Goal: Use online tool/utility: Utilize a website feature to perform a specific function

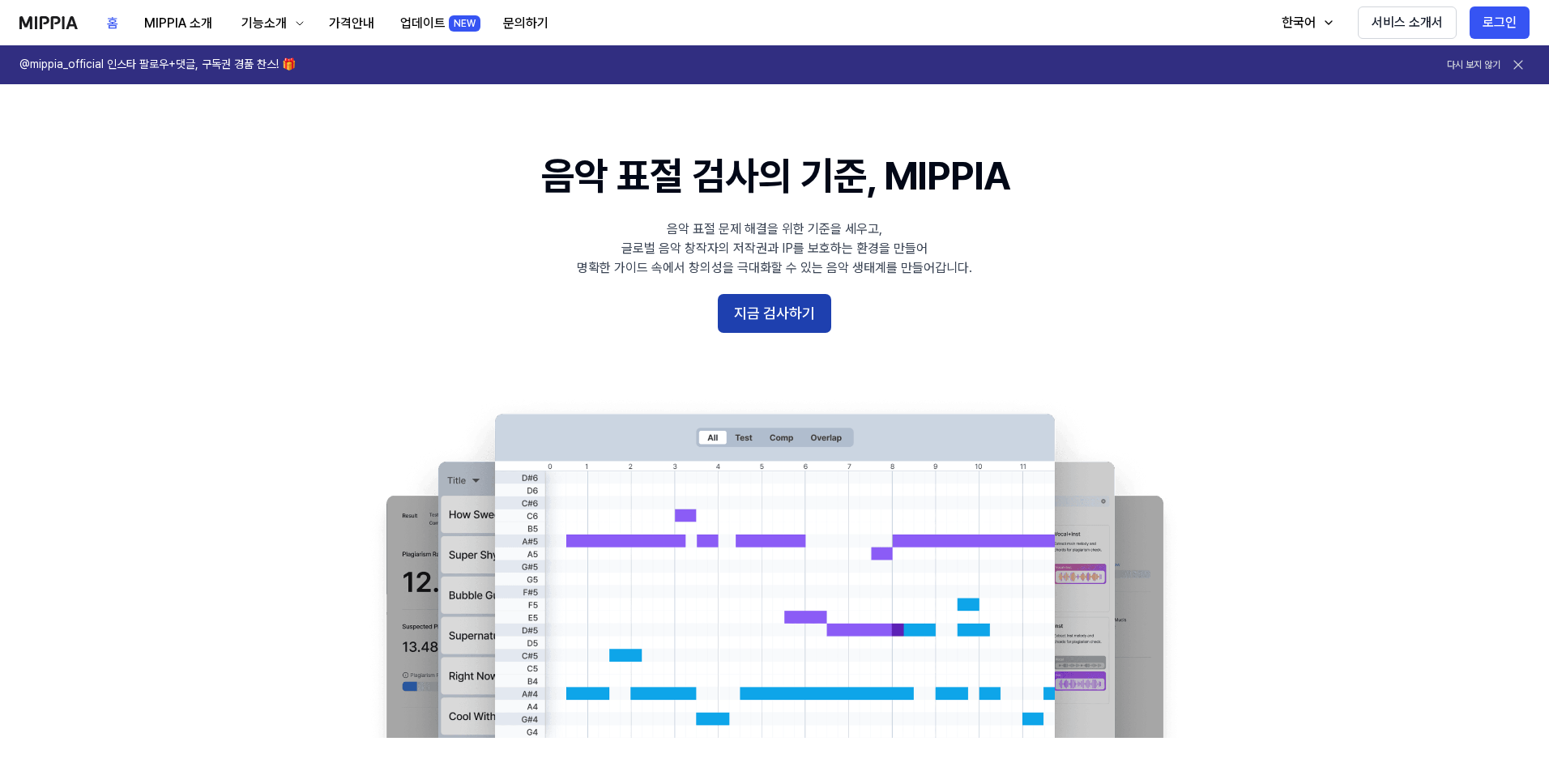
click at [823, 318] on button "지금 검사하기" at bounding box center [775, 313] width 114 height 38
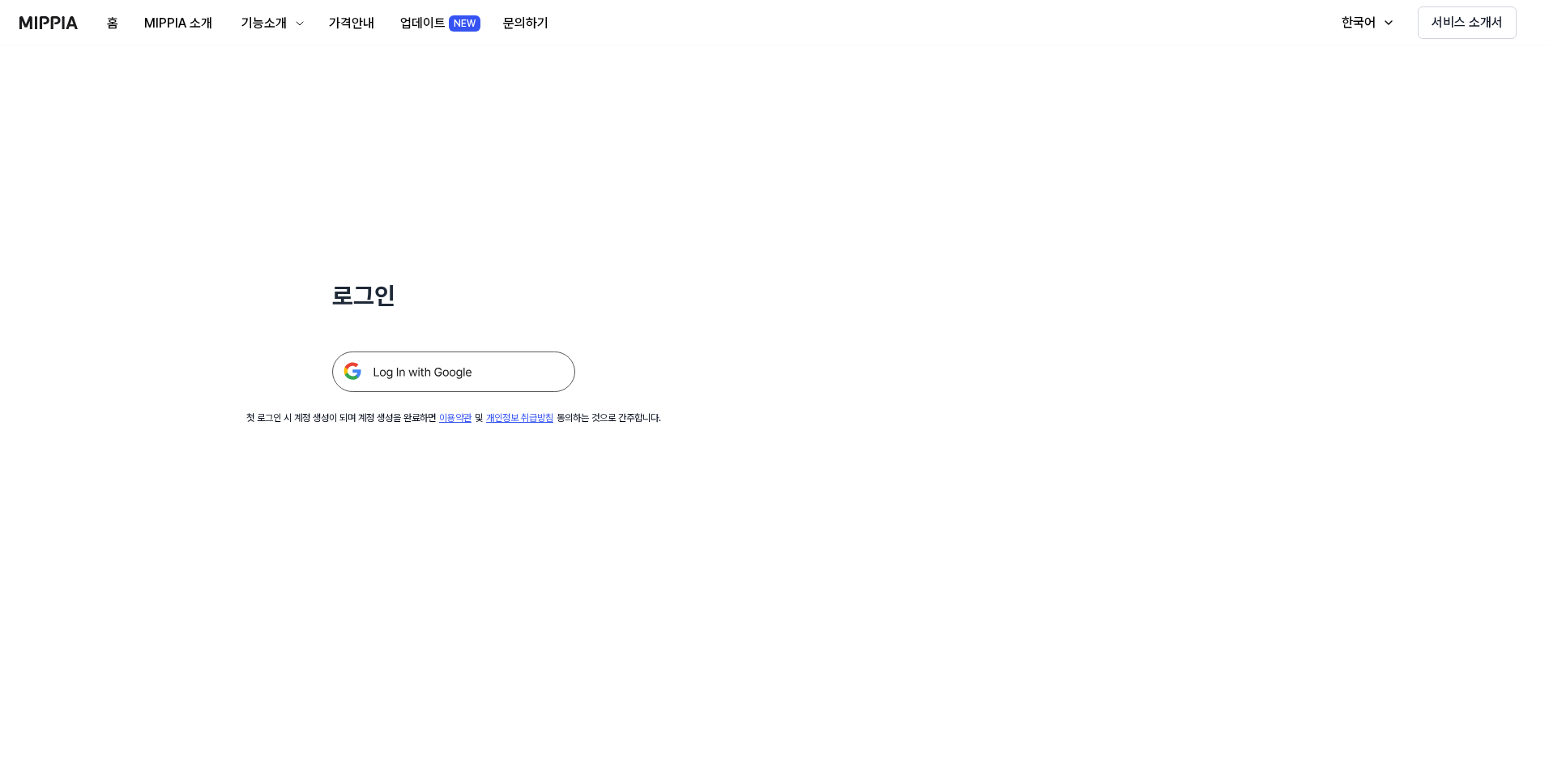
click at [367, 356] on img at bounding box center [454, 372] width 243 height 40
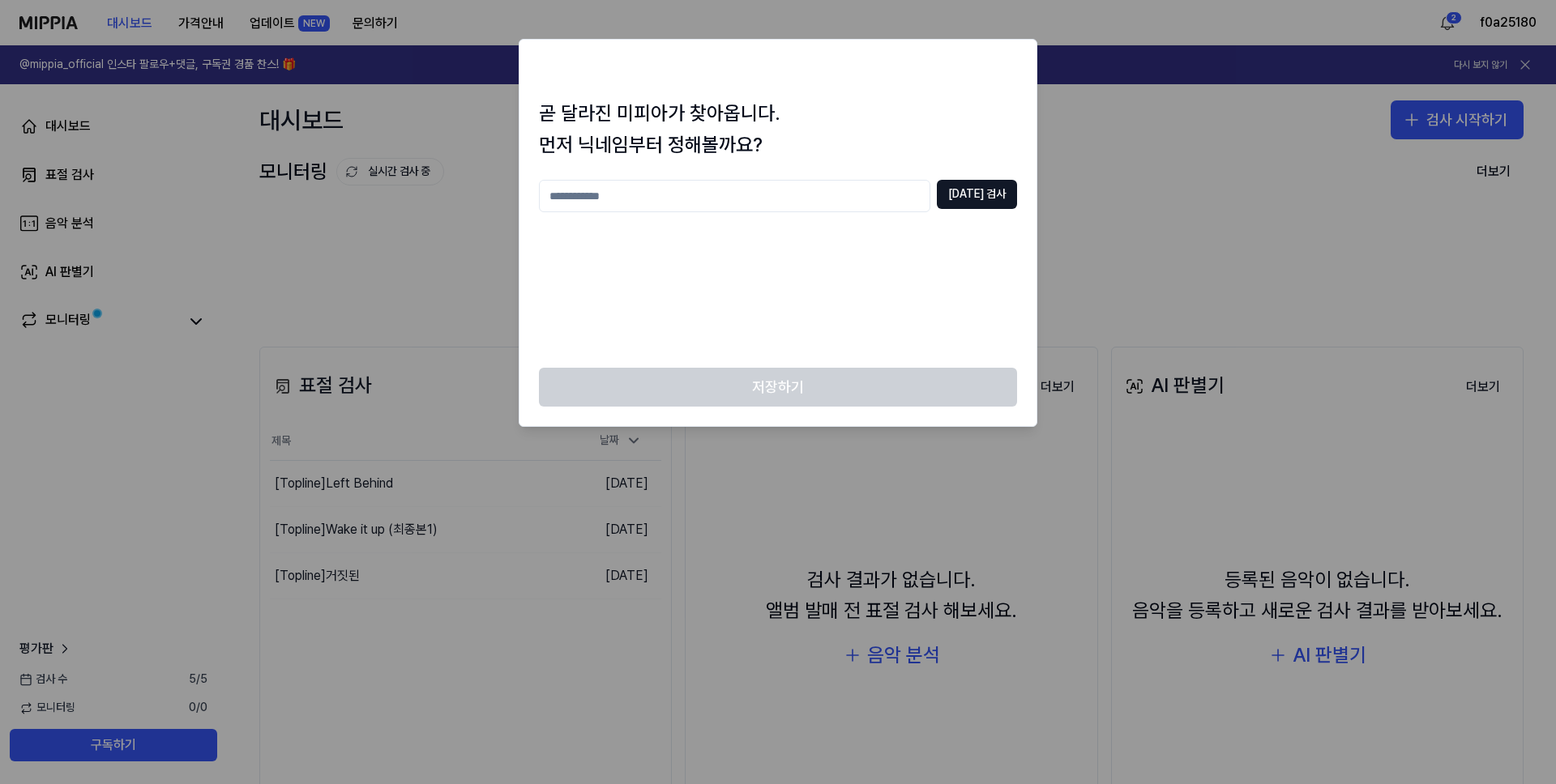
click at [1094, 90] on div at bounding box center [778, 392] width 1556 height 784
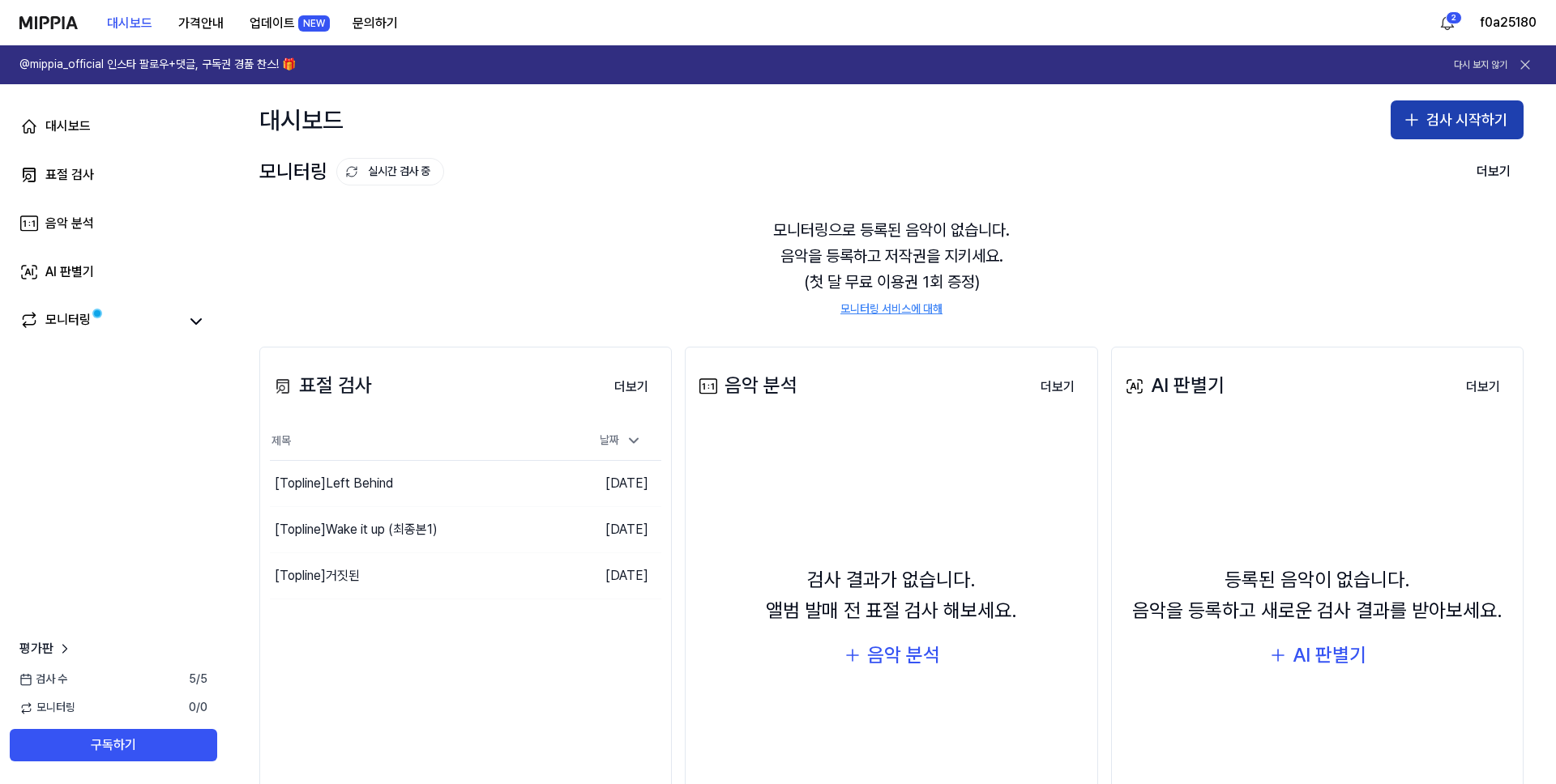
click at [1489, 115] on button "검사 시작하기" at bounding box center [1456, 120] width 133 height 38
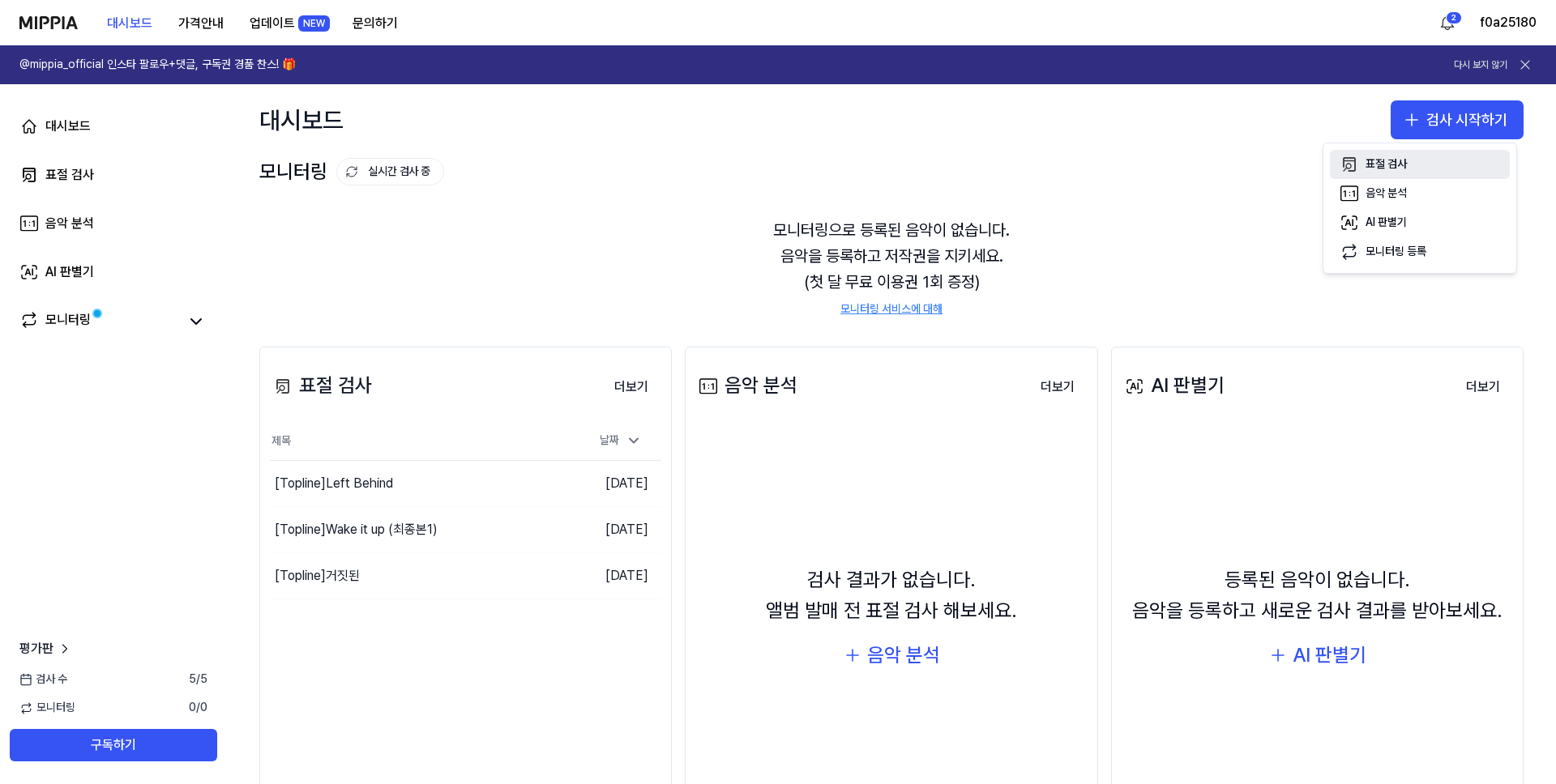
click at [1381, 164] on div "표절 검사" at bounding box center [1385, 164] width 41 height 16
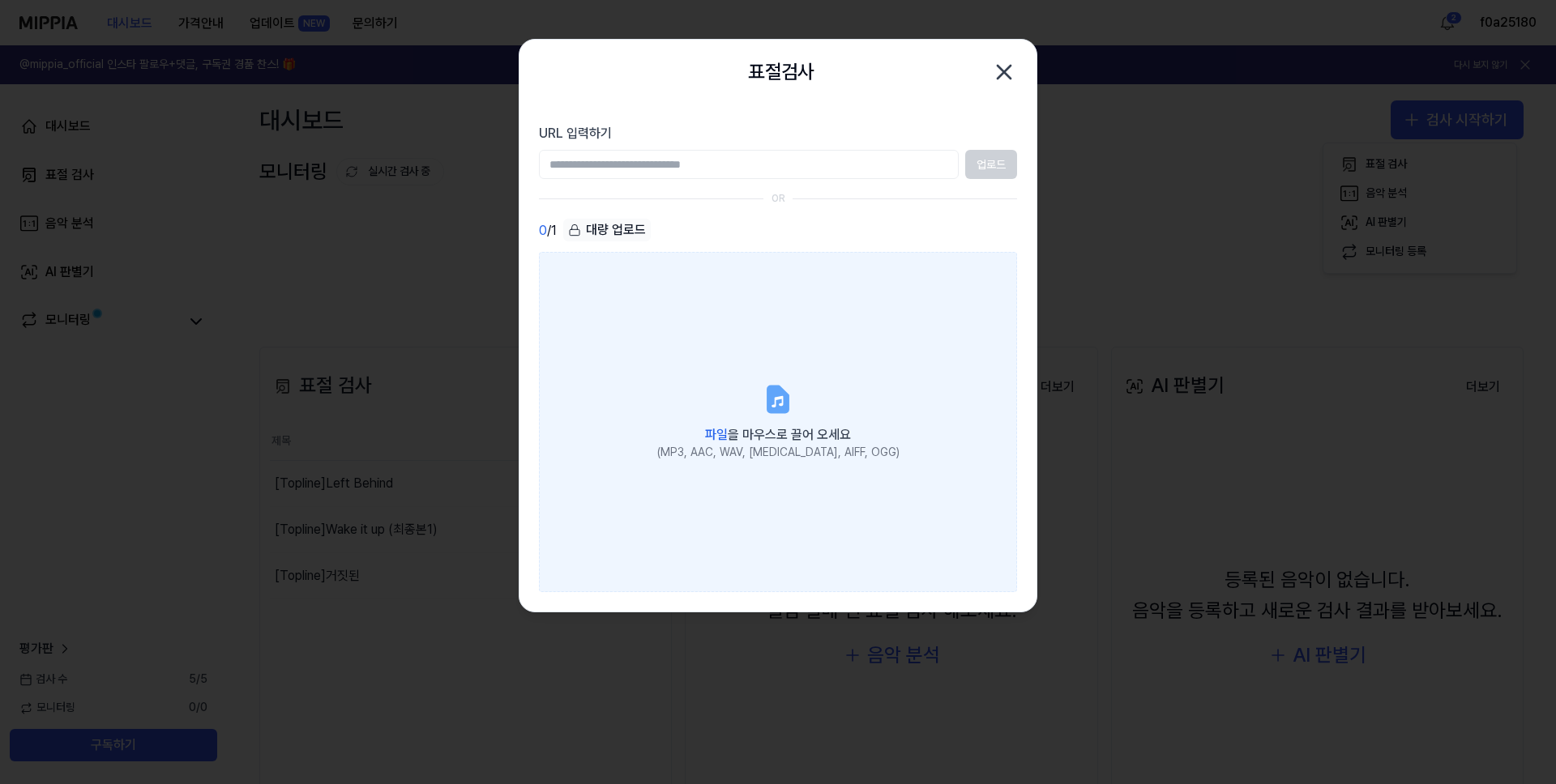
click at [780, 318] on label "파일 을 마우스로 끌어 오세요 (MP3, AAC, WAV, [MEDICAL_DATA], AIFF, OGG)" at bounding box center [778, 422] width 478 height 341
click at [0, 0] on input "파일 을 마우스로 끌어 오세요 (MP3, AAC, WAV, [MEDICAL_DATA], AIFF, OGG)" at bounding box center [0, 0] width 0 height 0
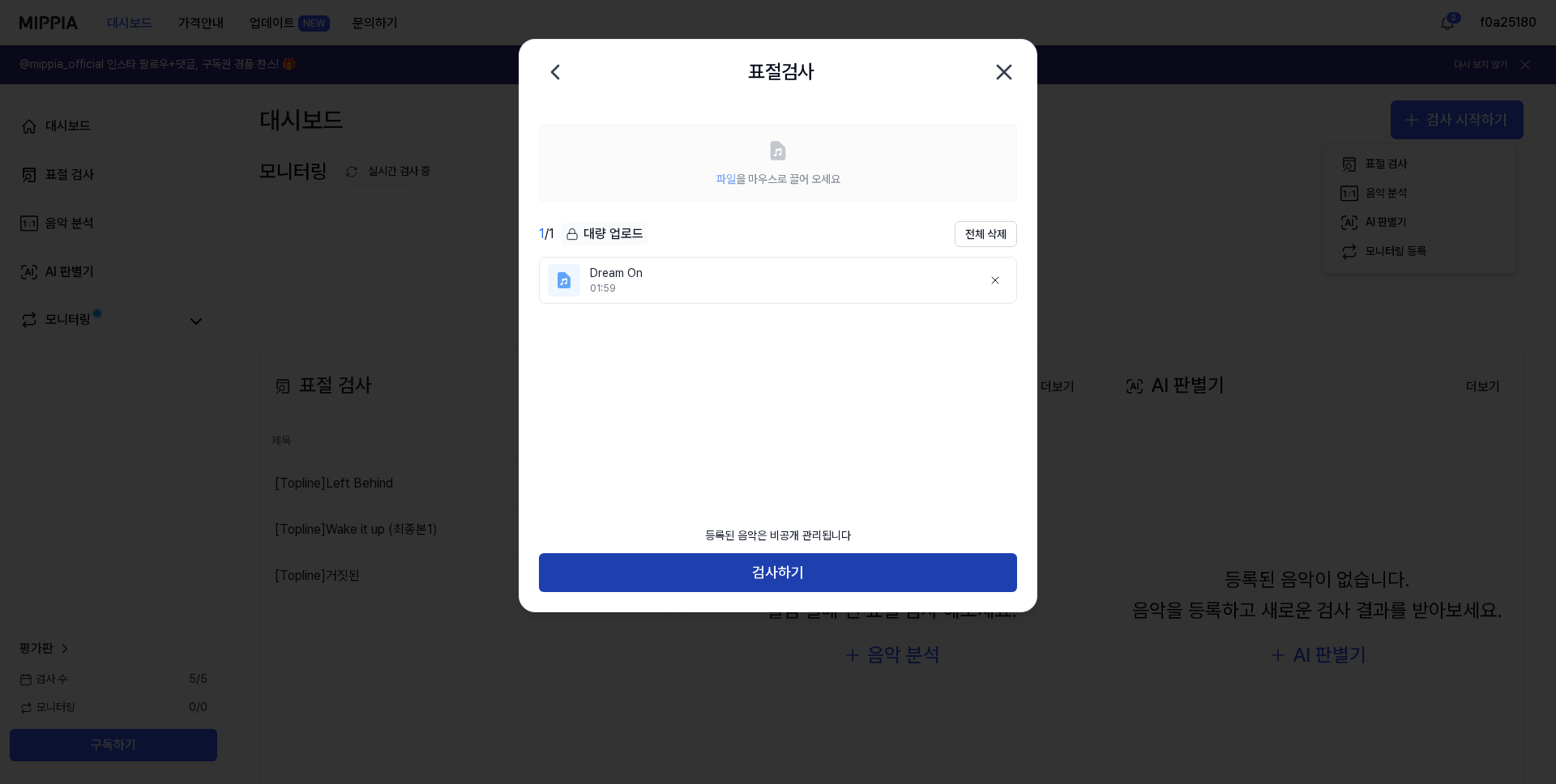
click at [839, 580] on button "검사하기" at bounding box center [778, 572] width 478 height 38
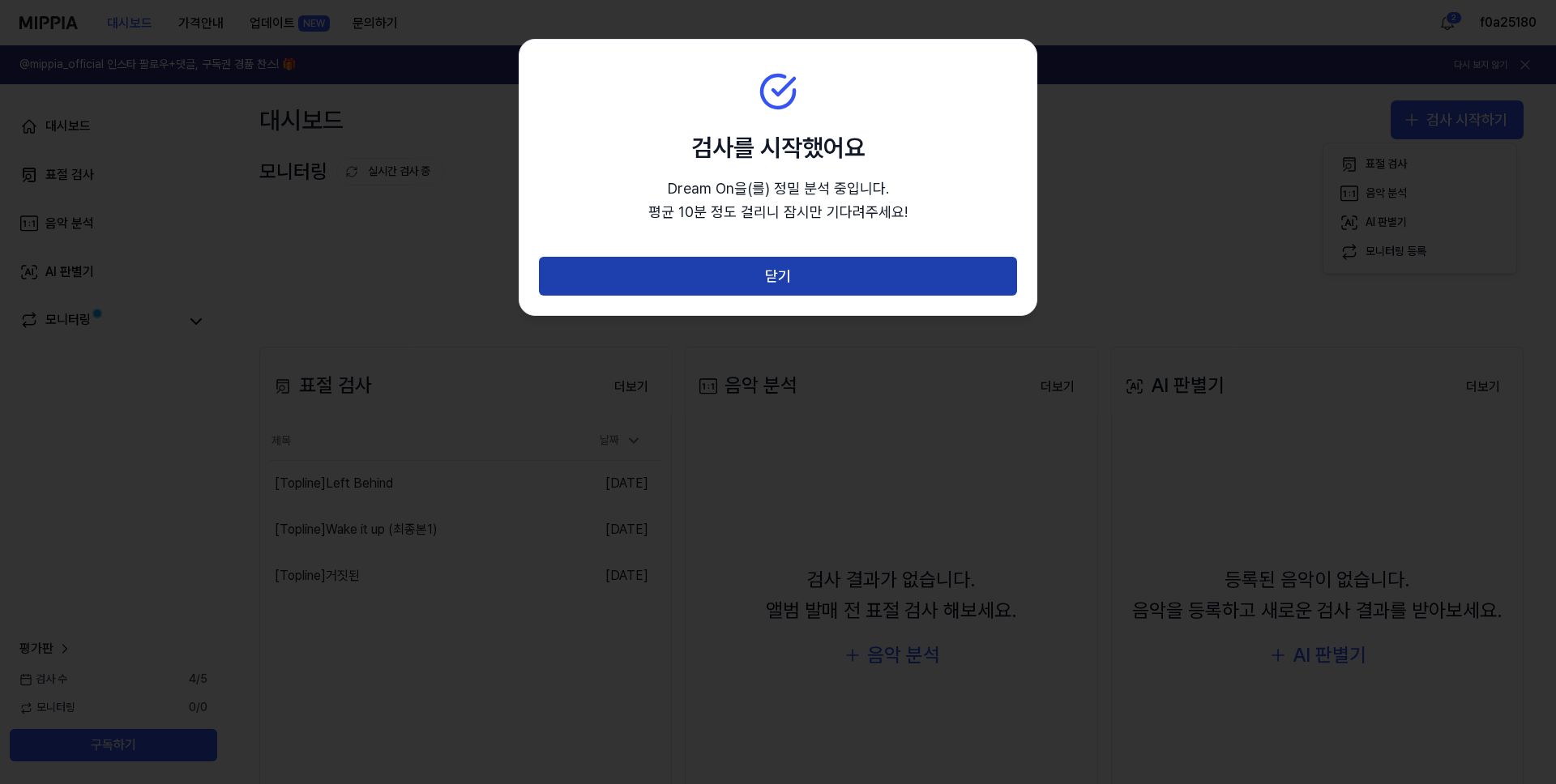
click at [764, 269] on button "닫기" at bounding box center [778, 276] width 478 height 38
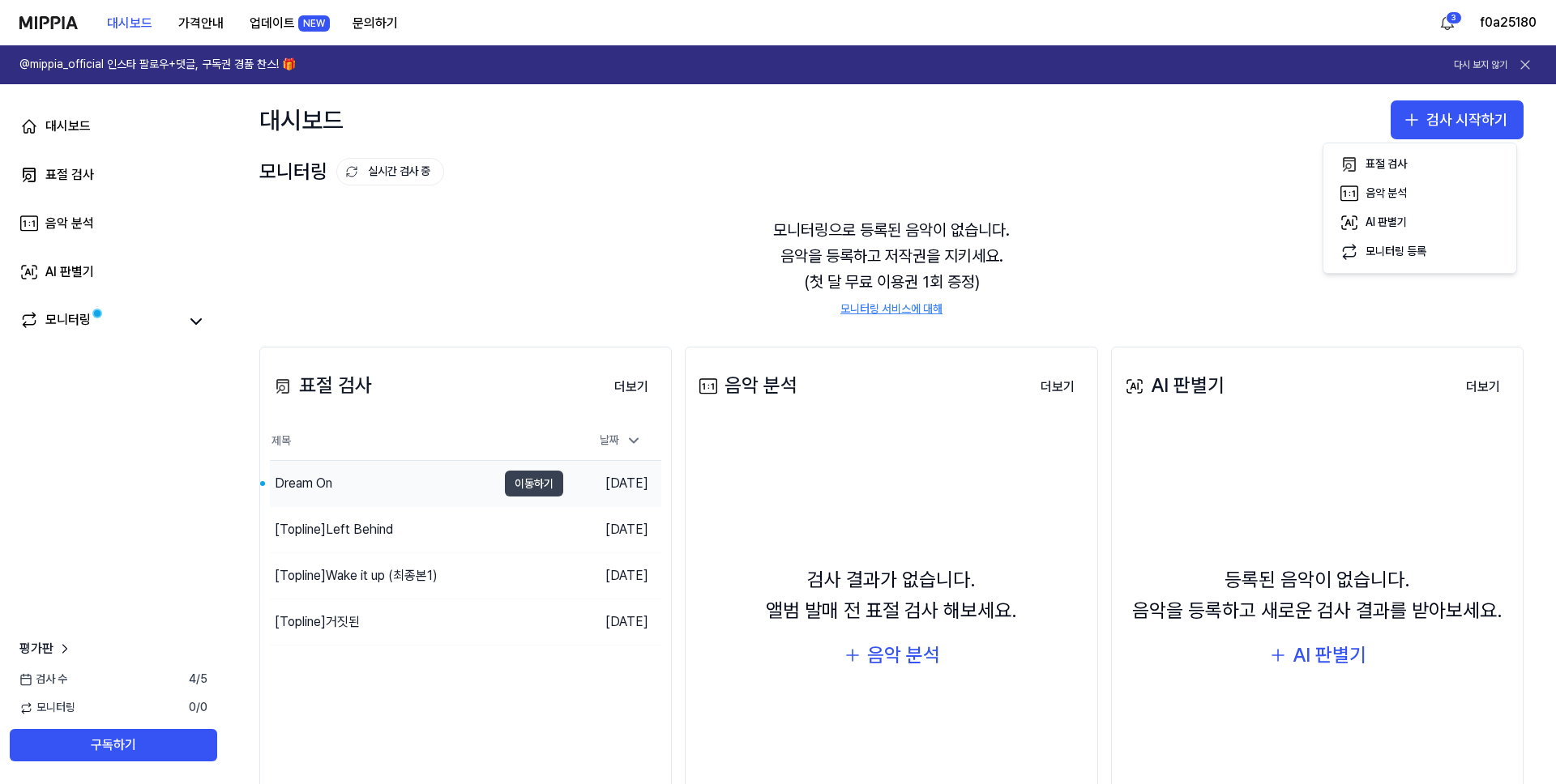
click at [537, 479] on button "이동하기" at bounding box center [534, 484] width 59 height 26
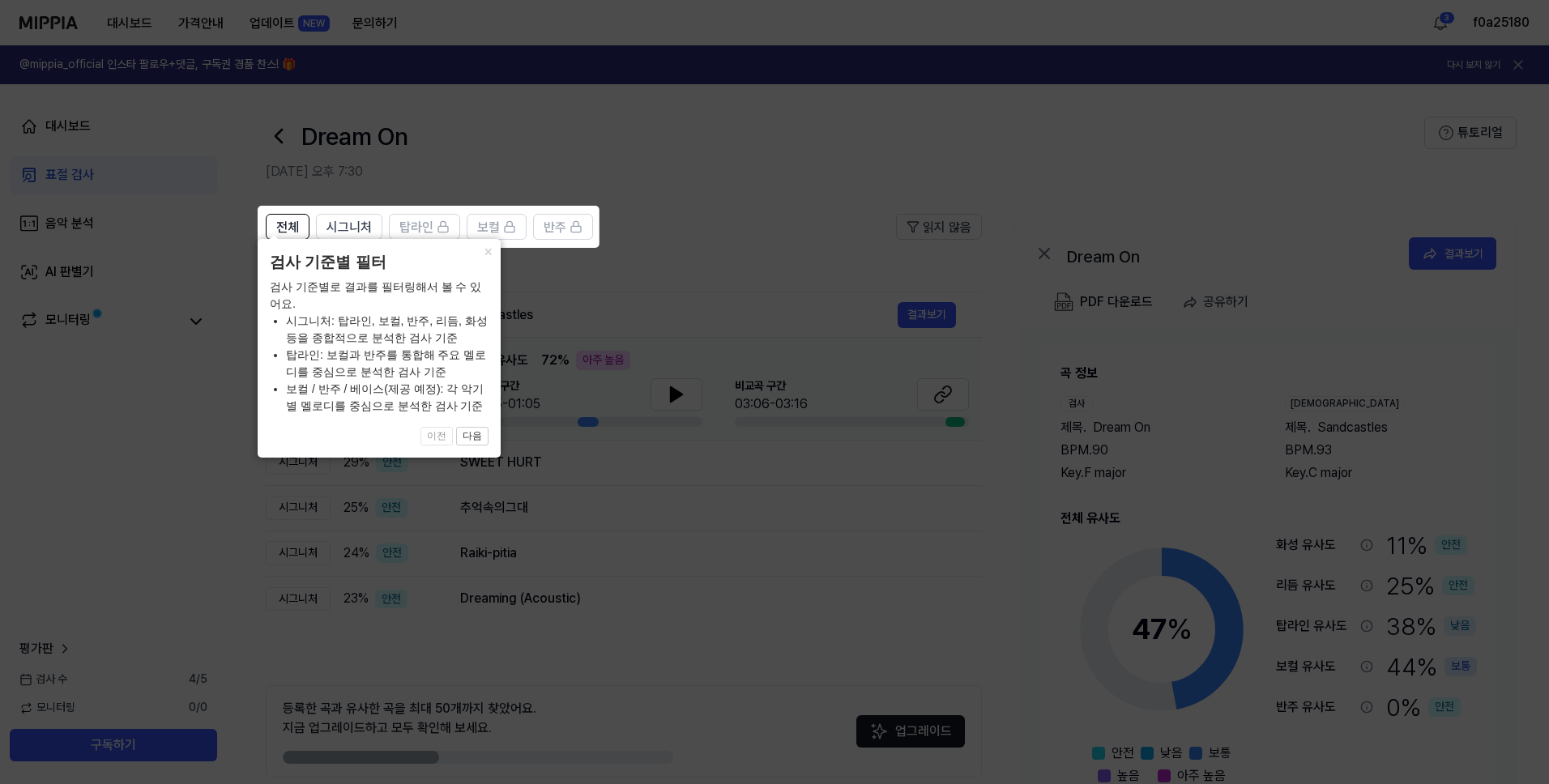
click at [530, 487] on icon at bounding box center [777, 392] width 1556 height 784
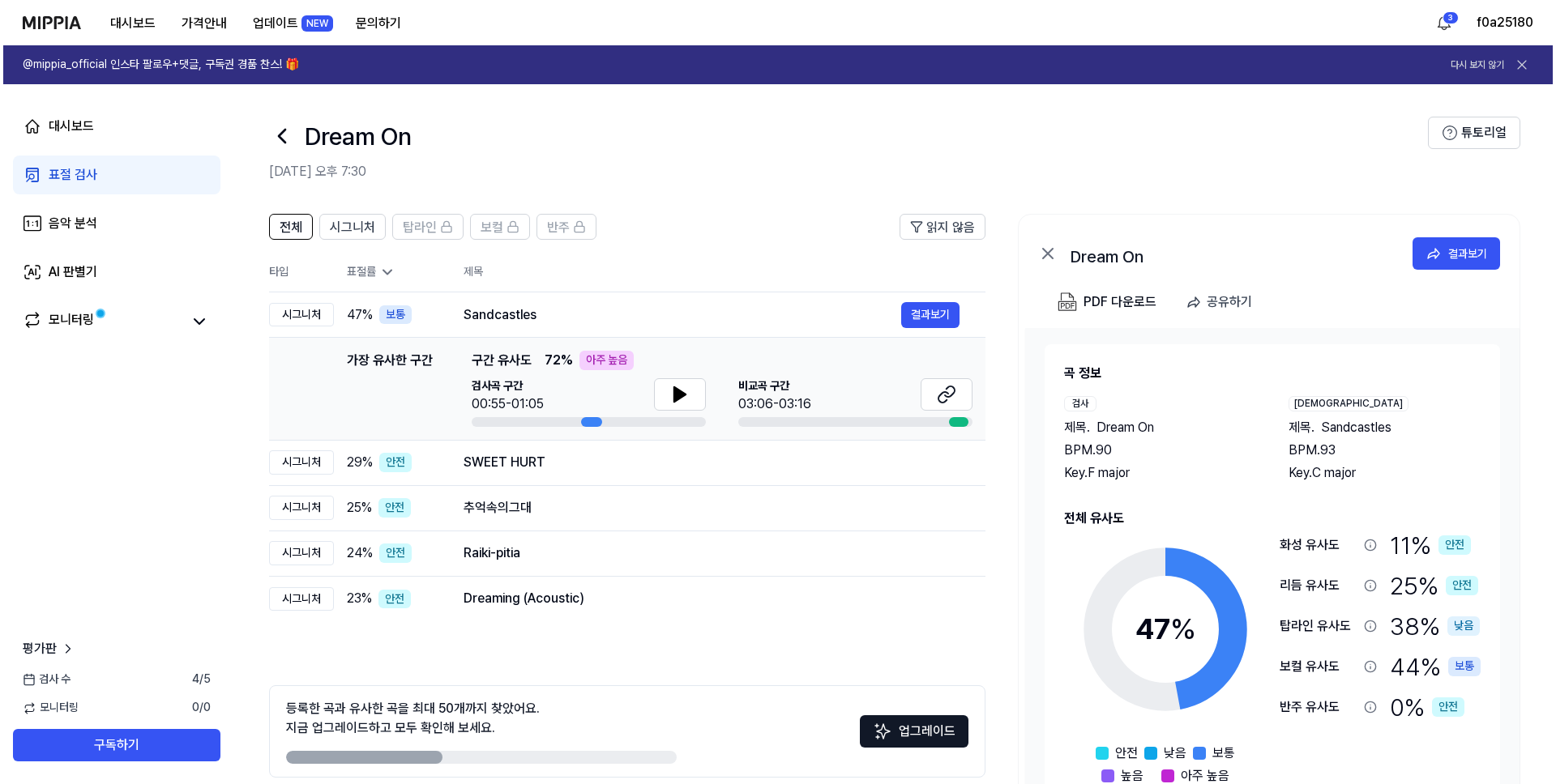
scroll to position [27, 0]
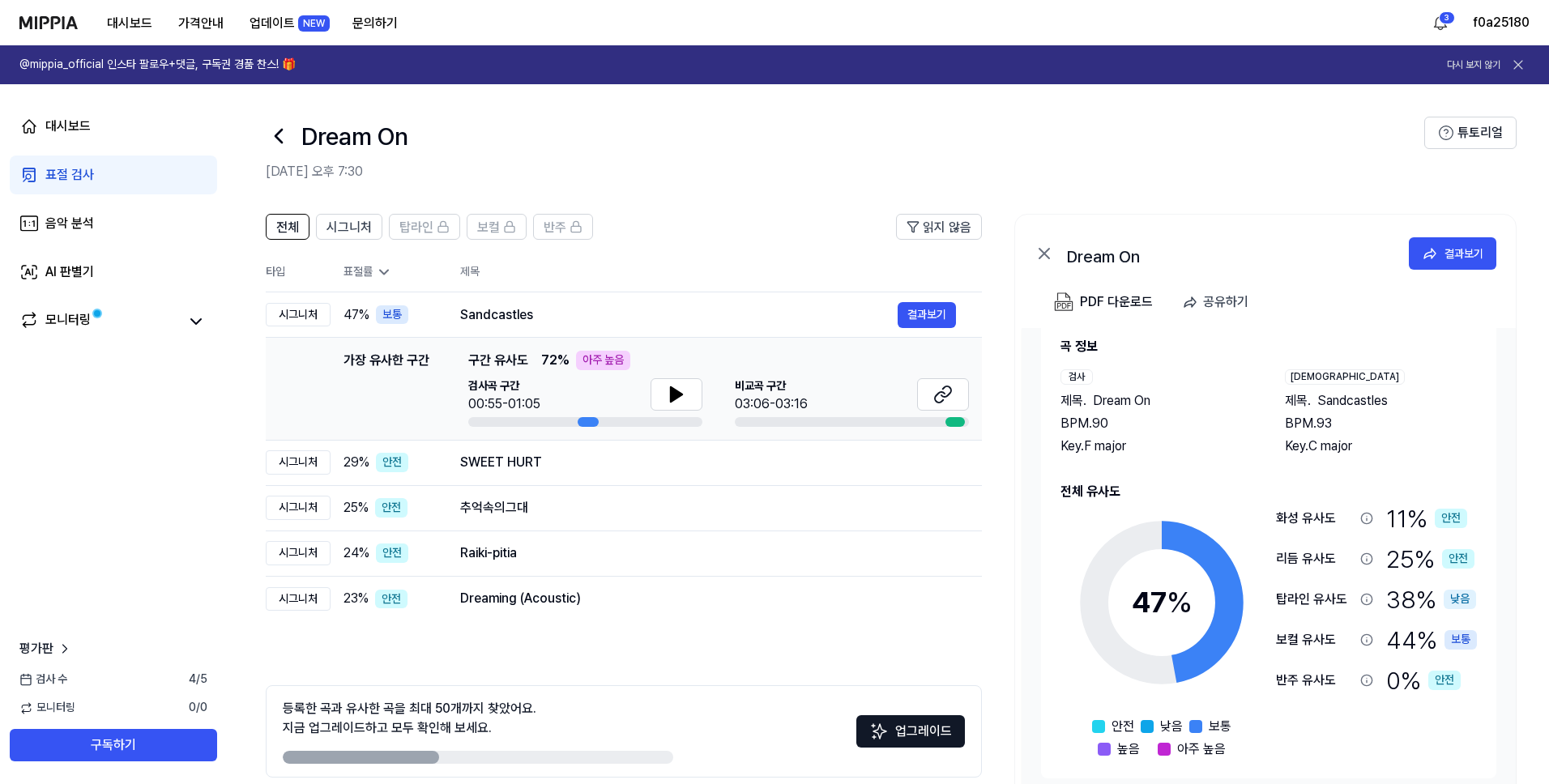
click at [766, 158] on div "Dream On [DATE] 오후 7:30" at bounding box center [845, 148] width 1158 height 64
click at [277, 153] on div at bounding box center [279, 136] width 26 height 38
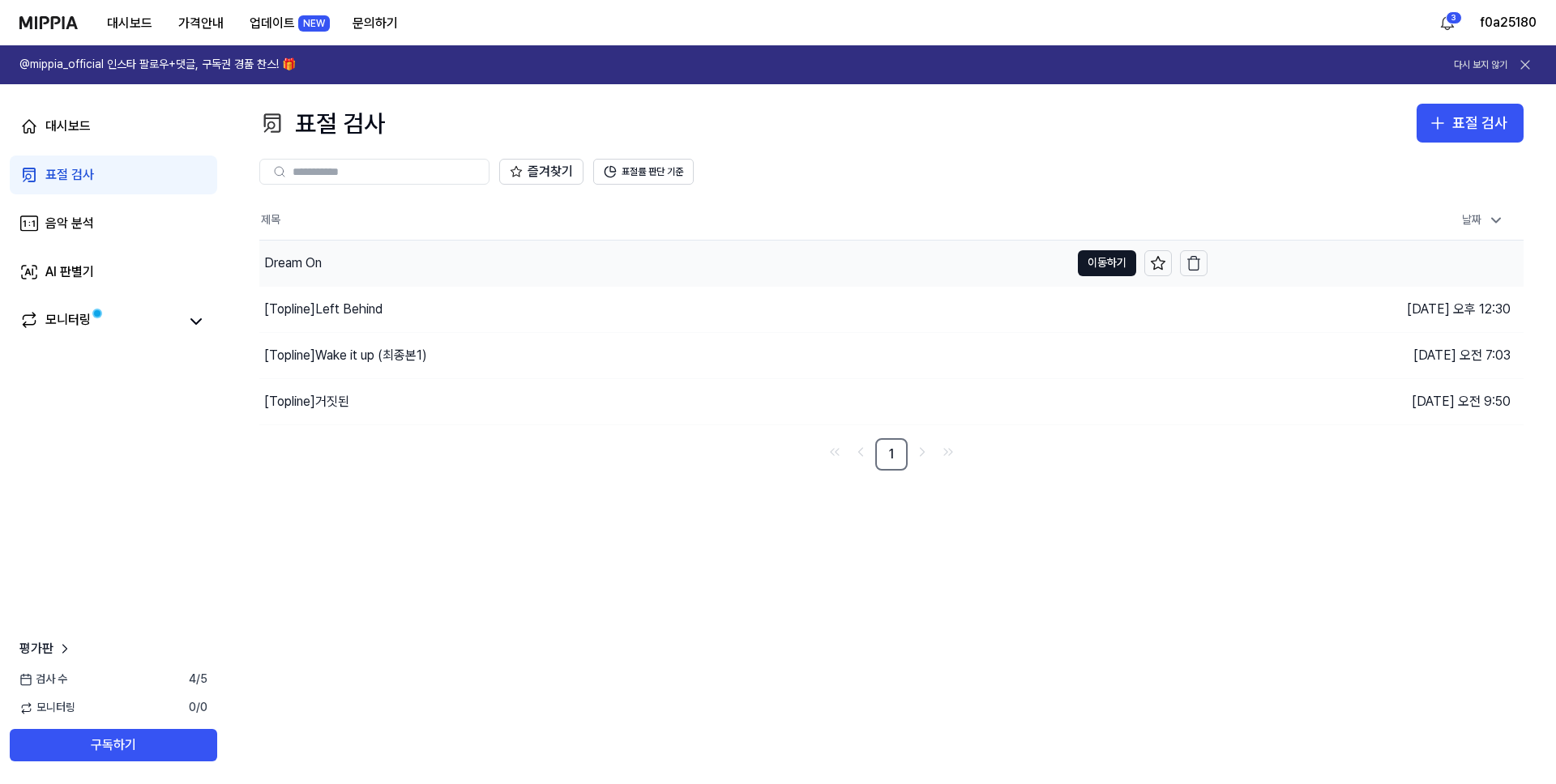
click at [973, 269] on div "Dream On" at bounding box center [665, 264] width 810 height 45
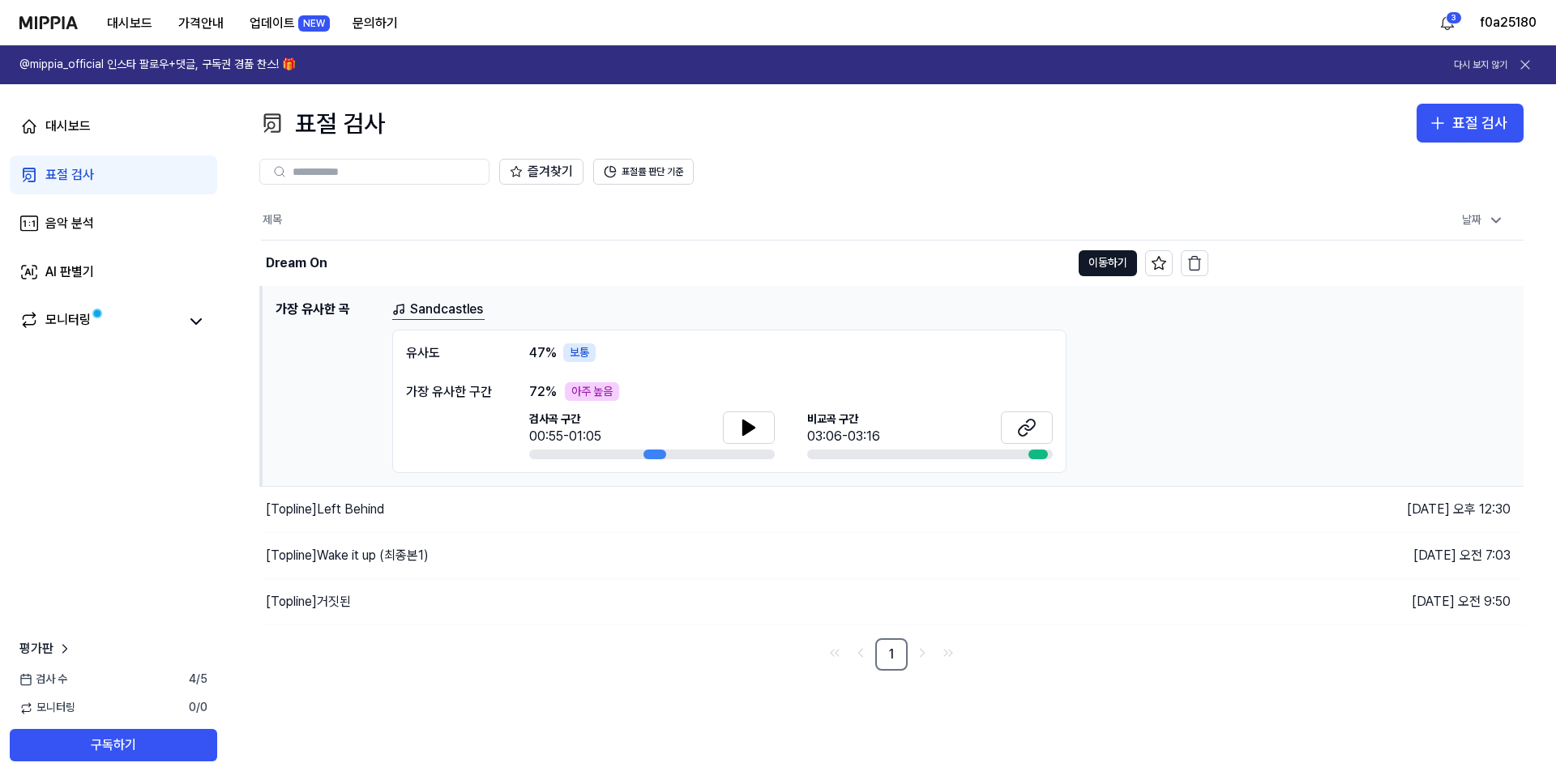
click at [586, 356] on div "보통" at bounding box center [579, 353] width 33 height 19
click at [537, 356] on span "47 %" at bounding box center [542, 353] width 28 height 19
click at [402, 310] on circle at bounding box center [402, 311] width 3 height 3
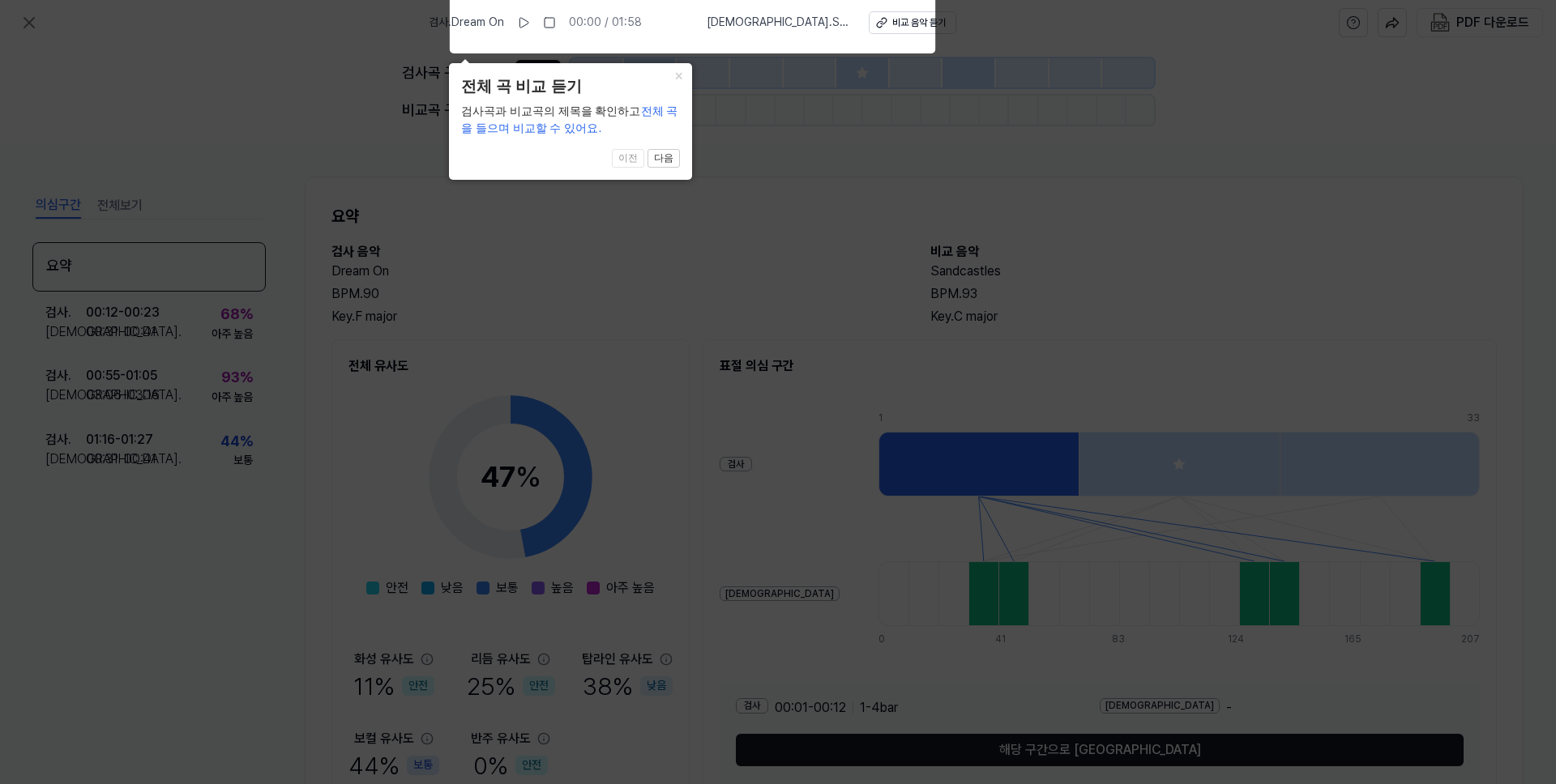
click at [407, 299] on icon at bounding box center [778, 387] width 1556 height 792
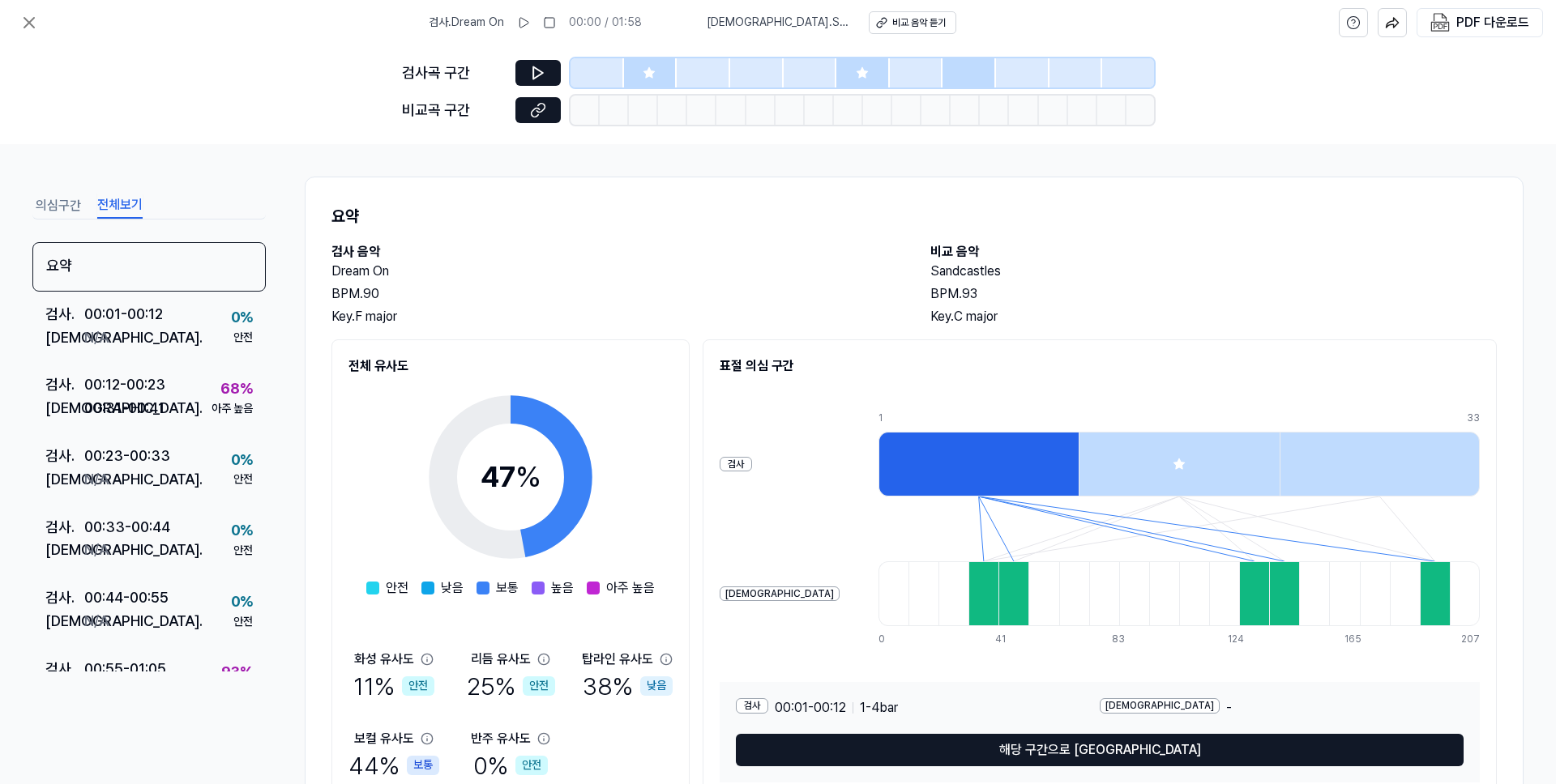
click at [134, 197] on button "전체보기" at bounding box center [120, 205] width 45 height 26
click at [1369, 21] on div "PDF 다운로드" at bounding box center [1440, 23] width 204 height 29
click at [1363, 21] on button at bounding box center [1353, 23] width 29 height 29
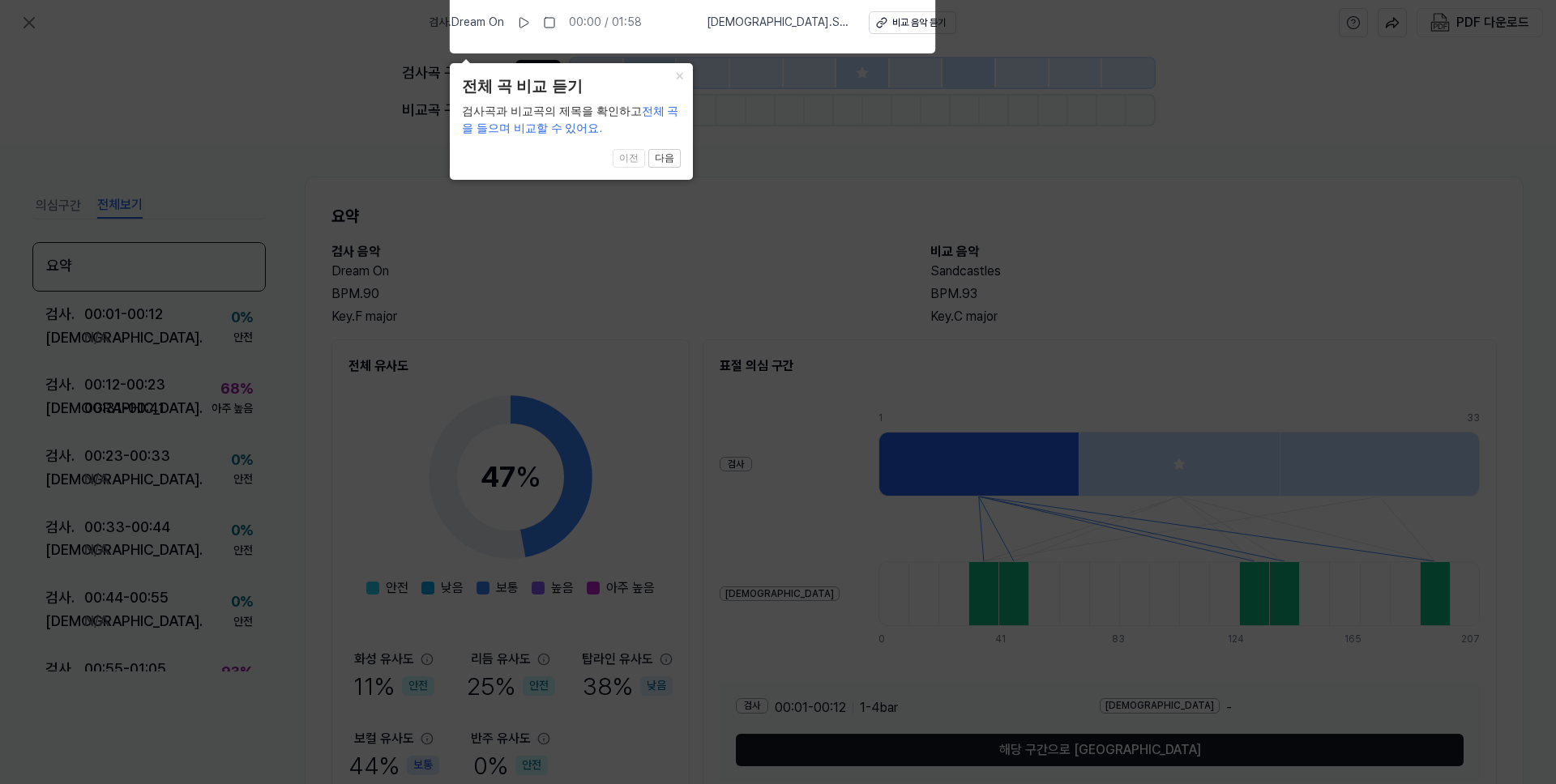
click at [744, 182] on icon at bounding box center [778, 387] width 1556 height 792
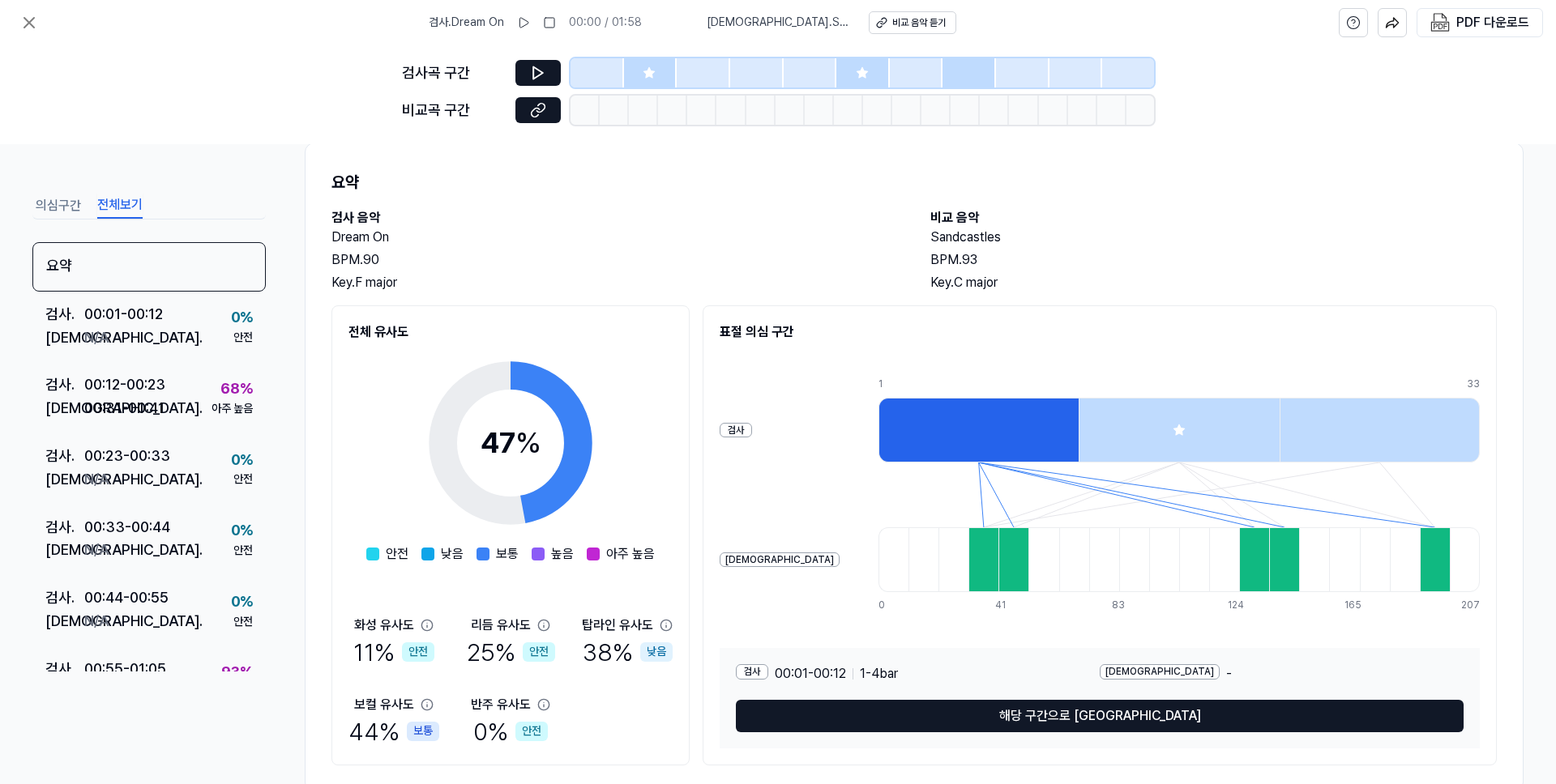
scroll to position [74, 0]
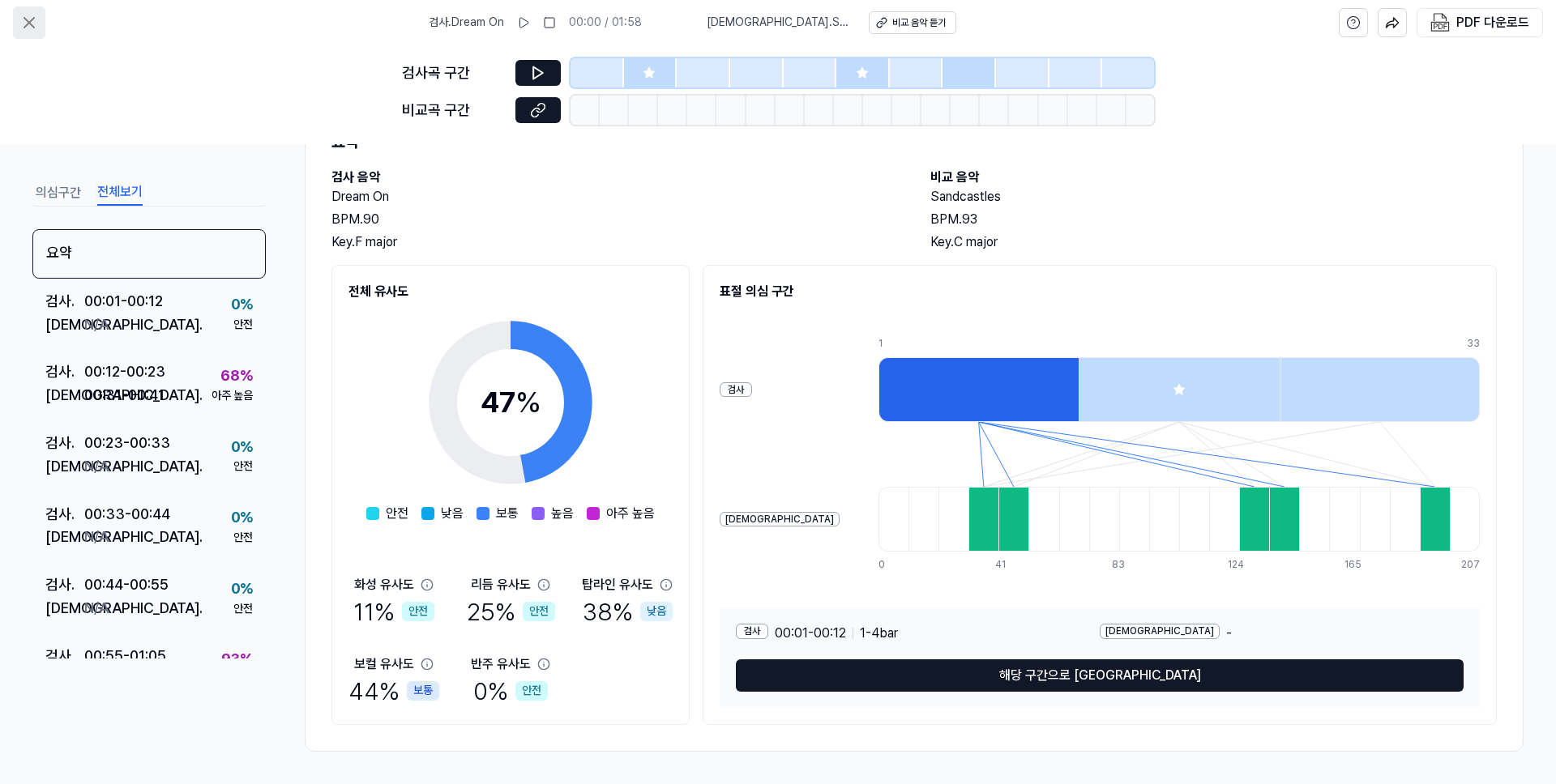
click at [26, 37] on button at bounding box center [28, 23] width 33 height 33
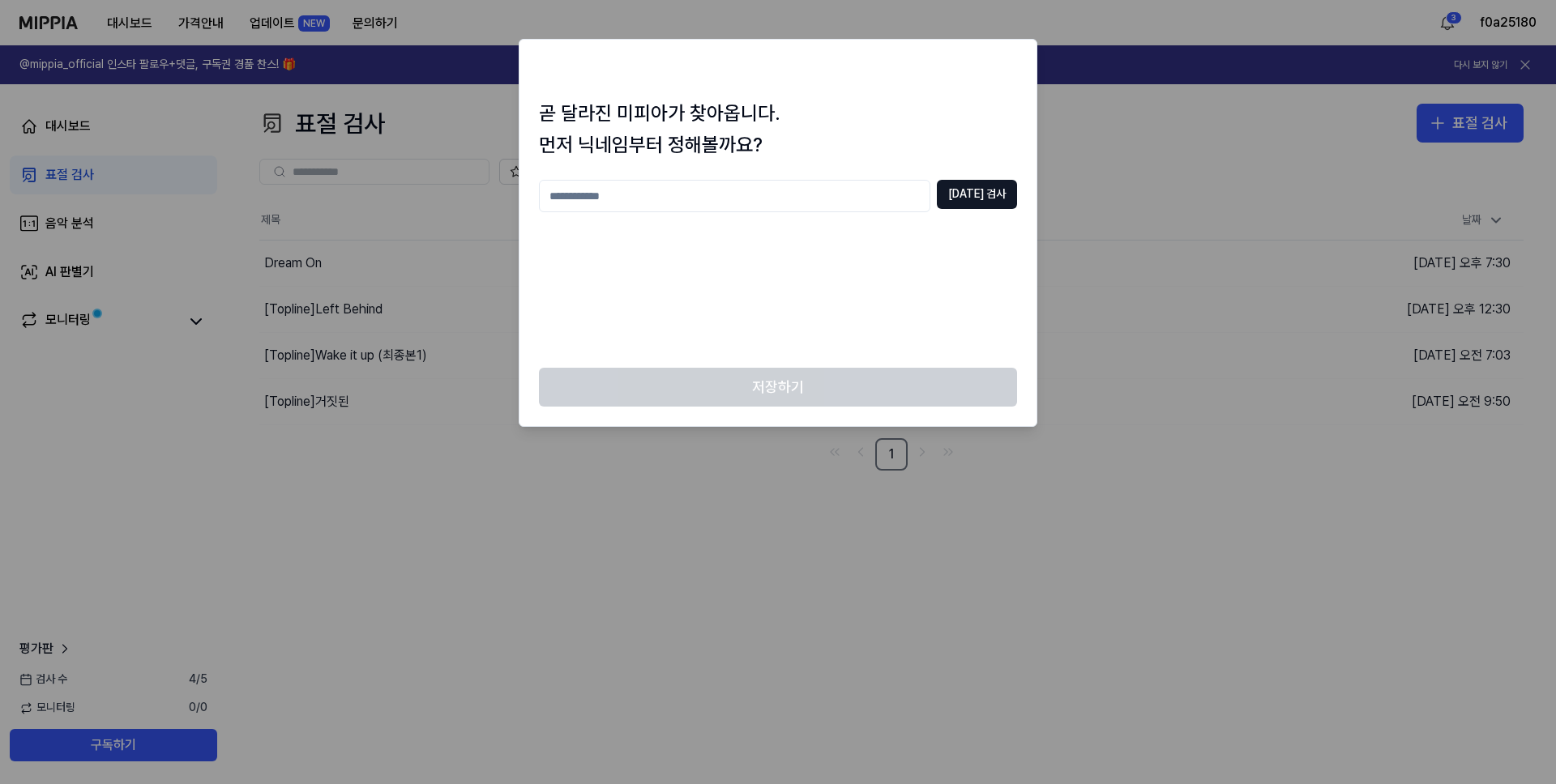
click at [461, 424] on div at bounding box center [778, 392] width 1556 height 784
click at [1167, 331] on div at bounding box center [778, 392] width 1556 height 784
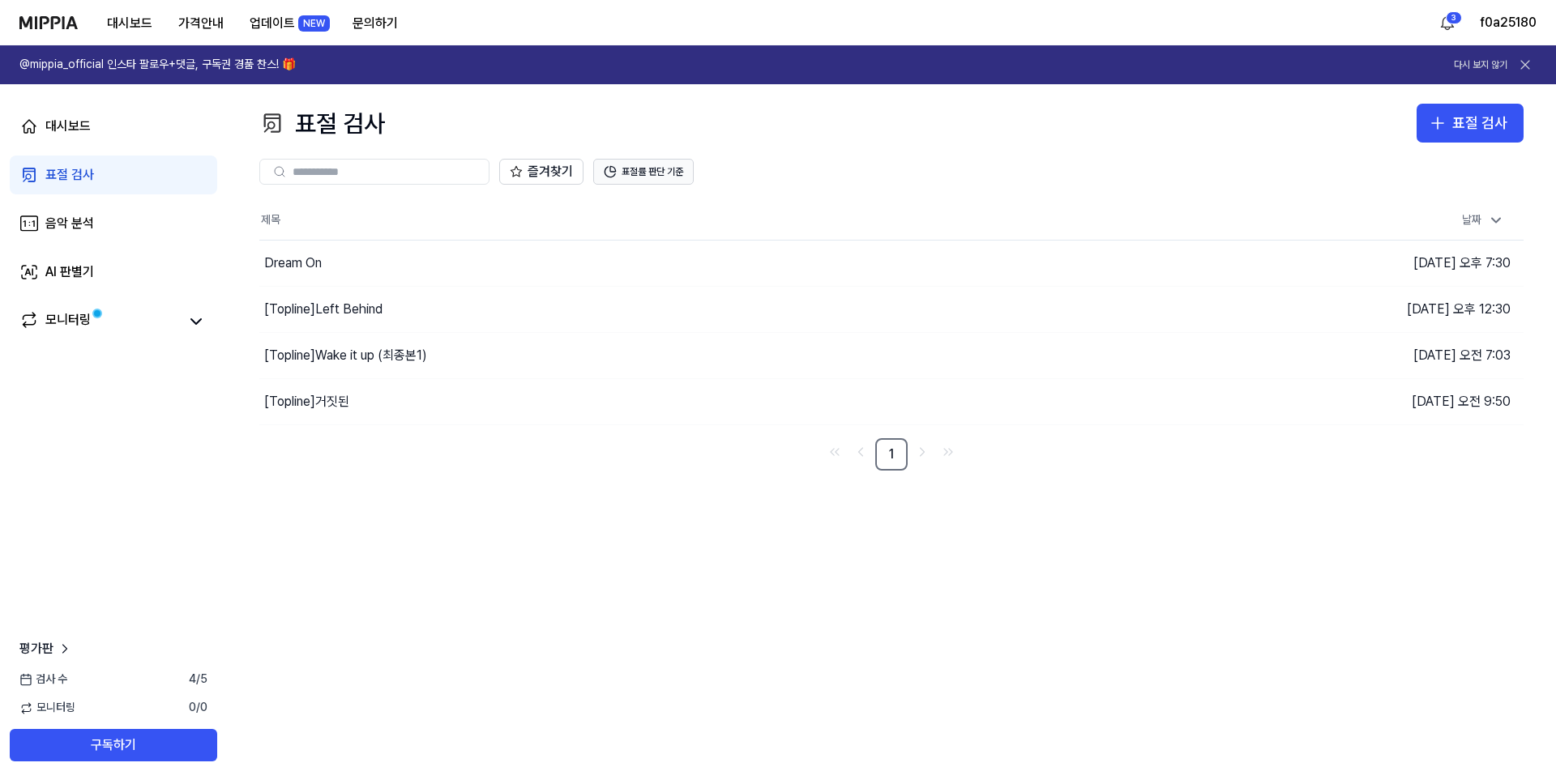
click at [663, 171] on button "표절률 판단 기준" at bounding box center [644, 172] width 100 height 26
click at [659, 165] on button "표절률 판단 기준" at bounding box center [644, 172] width 100 height 26
